Goal: Information Seeking & Learning: Find specific fact

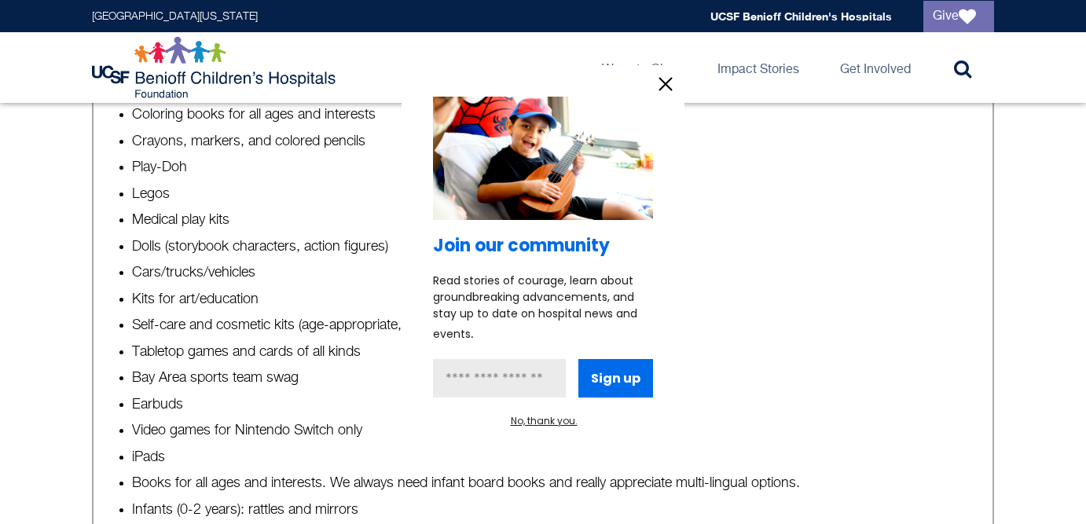
scroll to position [1040, 0]
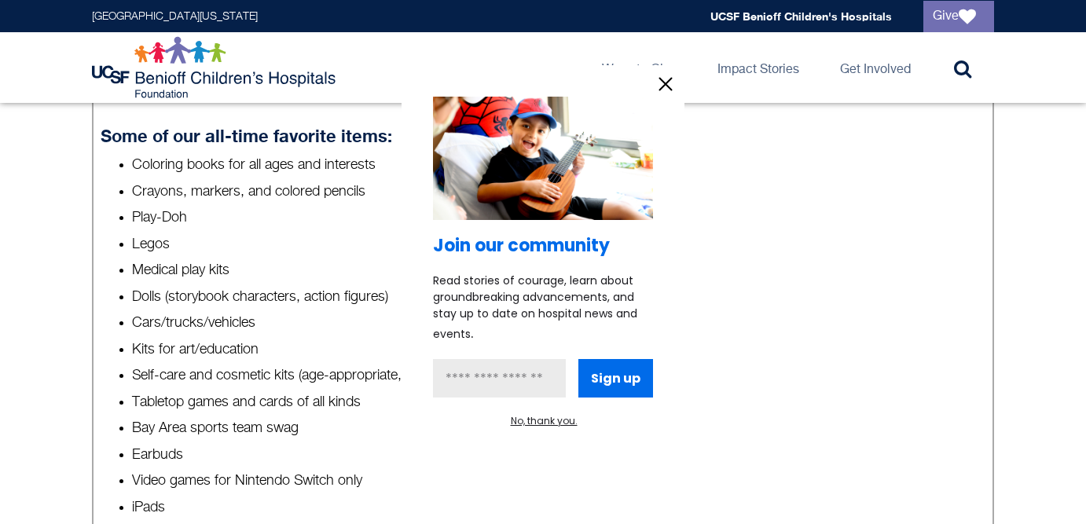
click at [662, 81] on icon "information" at bounding box center [666, 84] width 12 height 12
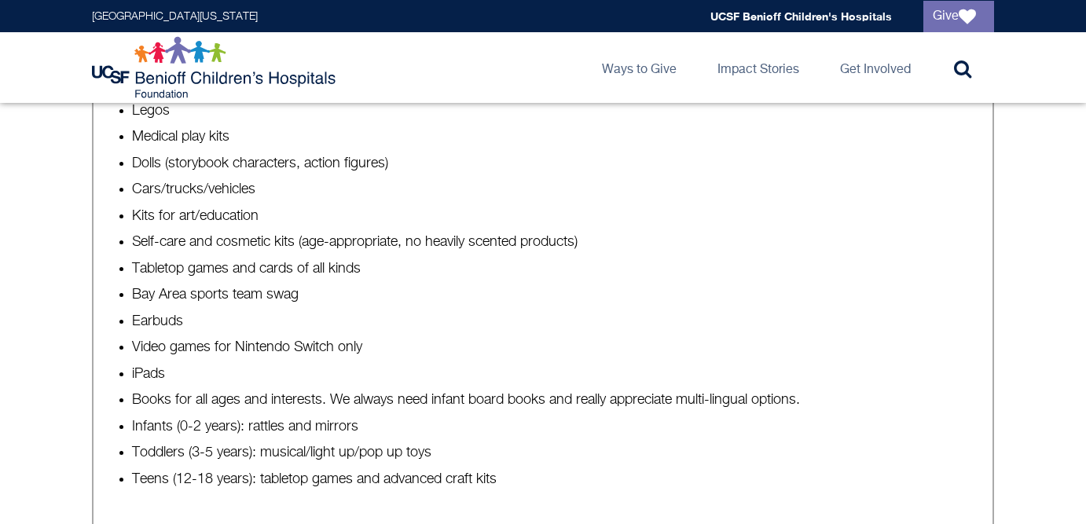
scroll to position [1195, 0]
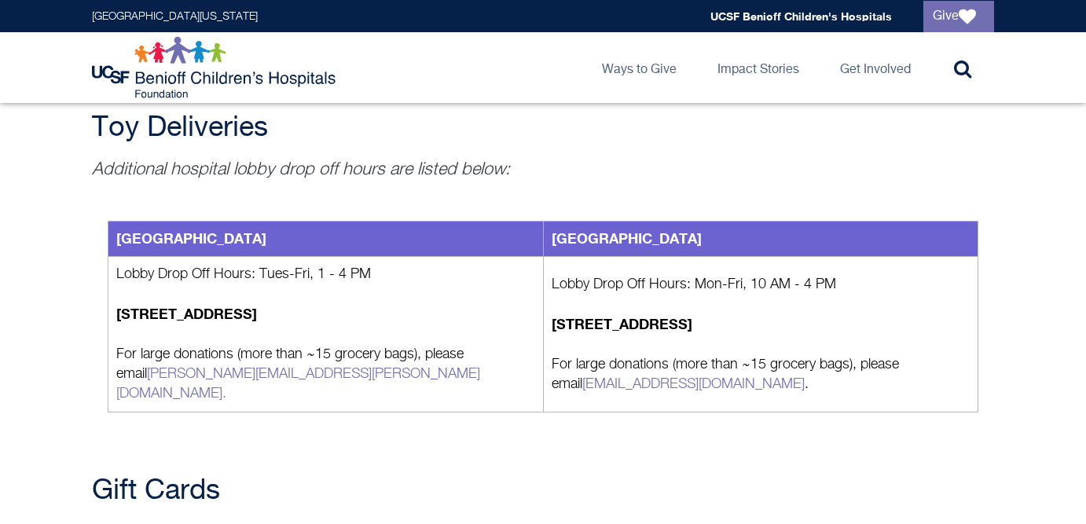
scroll to position [1789, 0]
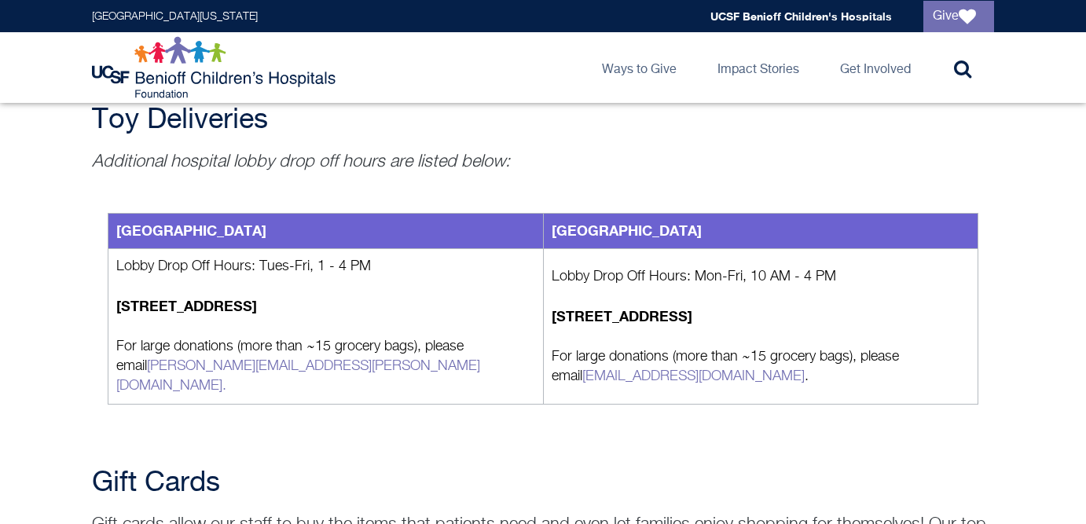
drag, startPoint x: 357, startPoint y: 368, endPoint x: 407, endPoint y: 240, distance: 136.9
click at [407, 240] on table "Oakland Main Hospital San Francisco Children's Hospital Lobby Drop Off Hours: T…" at bounding box center [543, 309] width 871 height 192
click at [407, 240] on td "[GEOGRAPHIC_DATA]" at bounding box center [325, 231] width 435 height 35
drag, startPoint x: 407, startPoint y: 240, endPoint x: 365, endPoint y: 383, distance: 148.2
click at [365, 383] on table "Oakland Main Hospital San Francisco Children's Hospital Lobby Drop Off Hours: T…" at bounding box center [543, 309] width 871 height 192
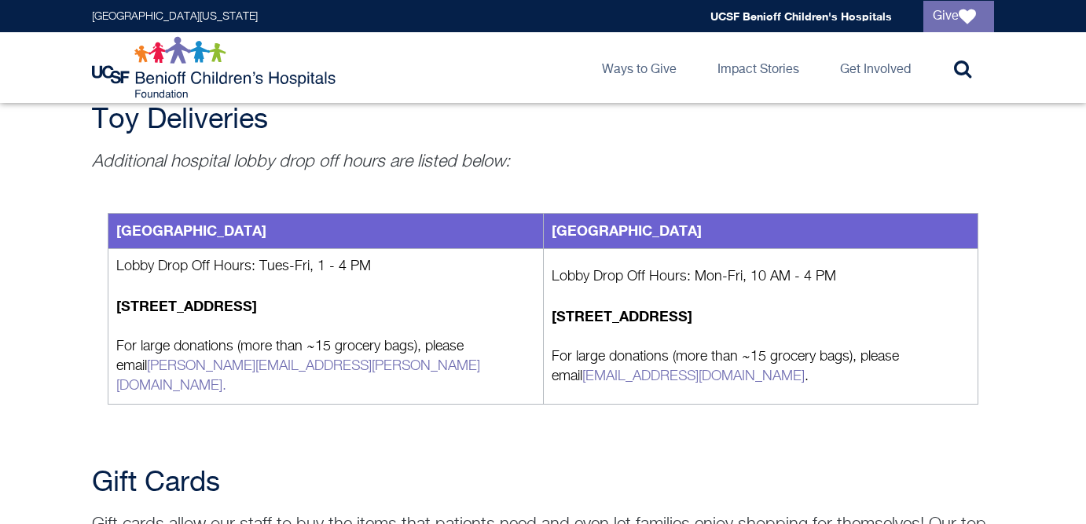
click at [365, 383] on td "Lobby Drop Off Hours: Tues-Fri, 1 - 4 PM 747 52nd St, Oakland, CA 94609 For lar…" at bounding box center [325, 327] width 435 height 156
drag, startPoint x: 370, startPoint y: 369, endPoint x: 402, endPoint y: 298, distance: 78.1
click at [402, 298] on td "Lobby Drop Off Hours: Tues-Fri, 1 - 4 PM 747 52nd St, Oakland, CA 94609 For lar…" at bounding box center [325, 327] width 435 height 156
click at [402, 298] on p "[STREET_ADDRESS]" at bounding box center [325, 306] width 419 height 21
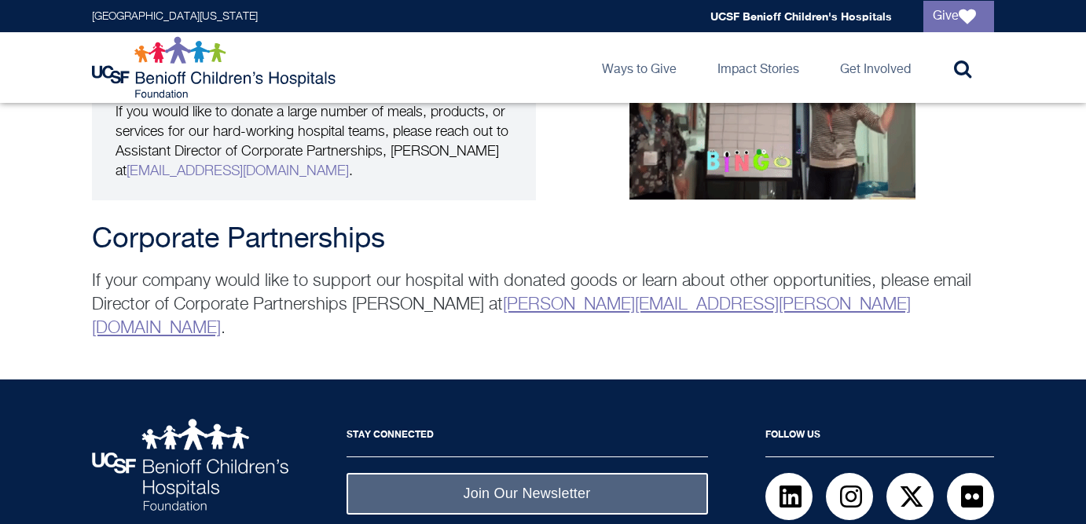
scroll to position [3213, 0]
